Goal: Complete application form

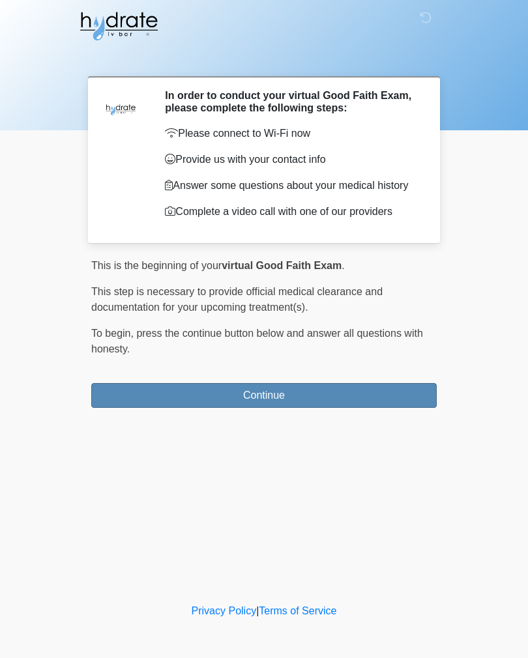
click at [318, 402] on button "Continue" at bounding box center [263, 395] width 345 height 25
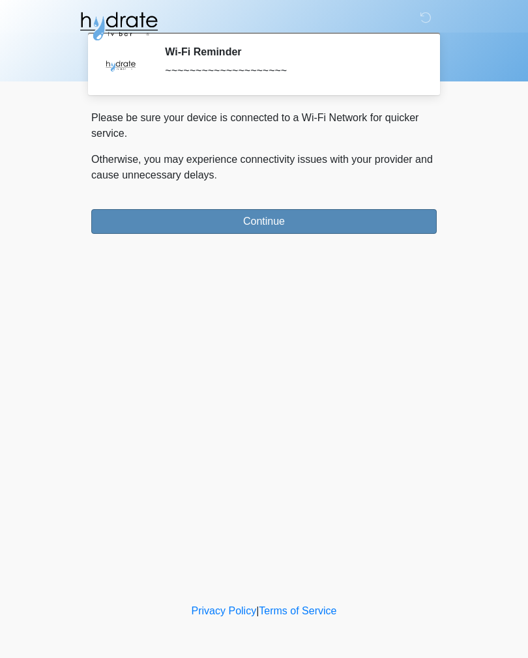
click at [367, 225] on button "Continue" at bounding box center [263, 221] width 345 height 25
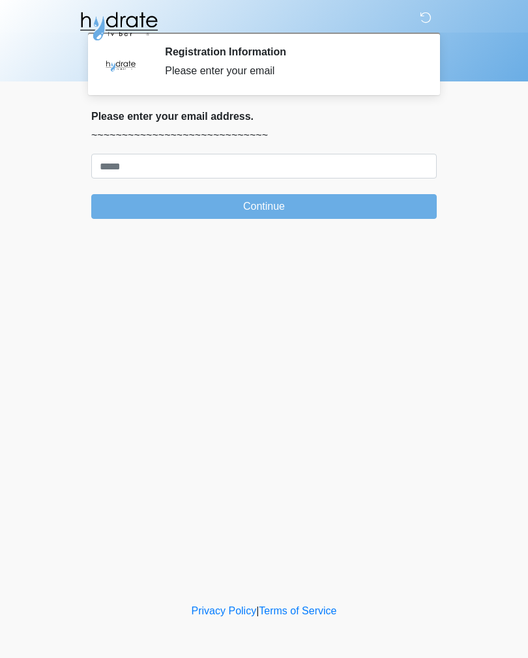
click at [429, 18] on icon at bounding box center [425, 18] width 12 height 12
click at [526, 653] on div "Privacy Policy | Terms of Service" at bounding box center [264, 630] width 528 height 55
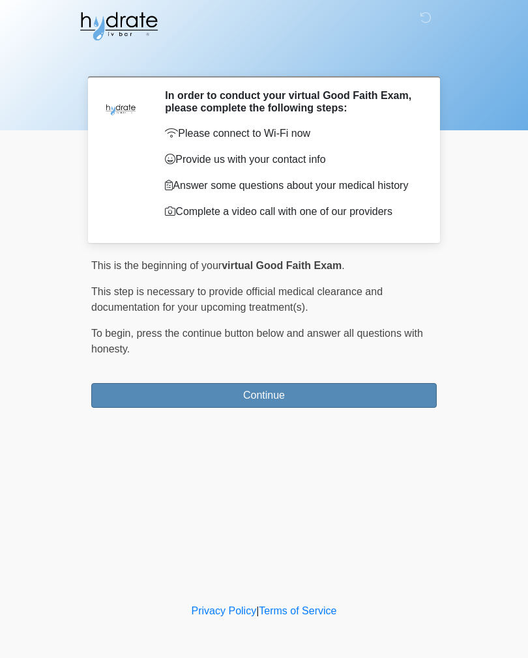
click at [285, 403] on button "Continue" at bounding box center [263, 395] width 345 height 25
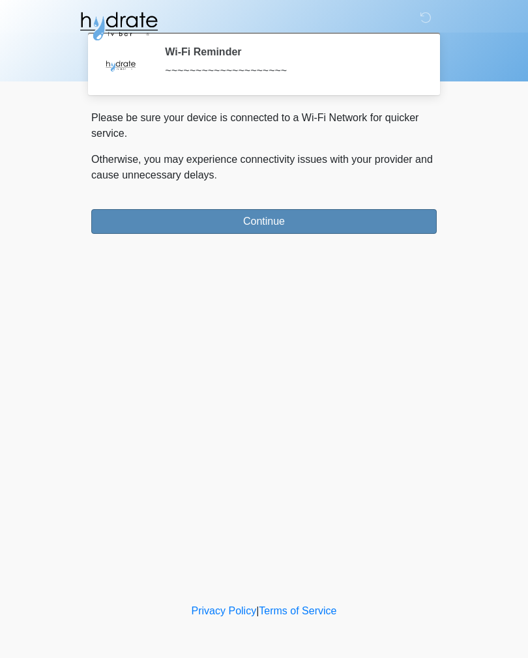
click at [280, 222] on button "Continue" at bounding box center [263, 221] width 345 height 25
